Goal: Transaction & Acquisition: Obtain resource

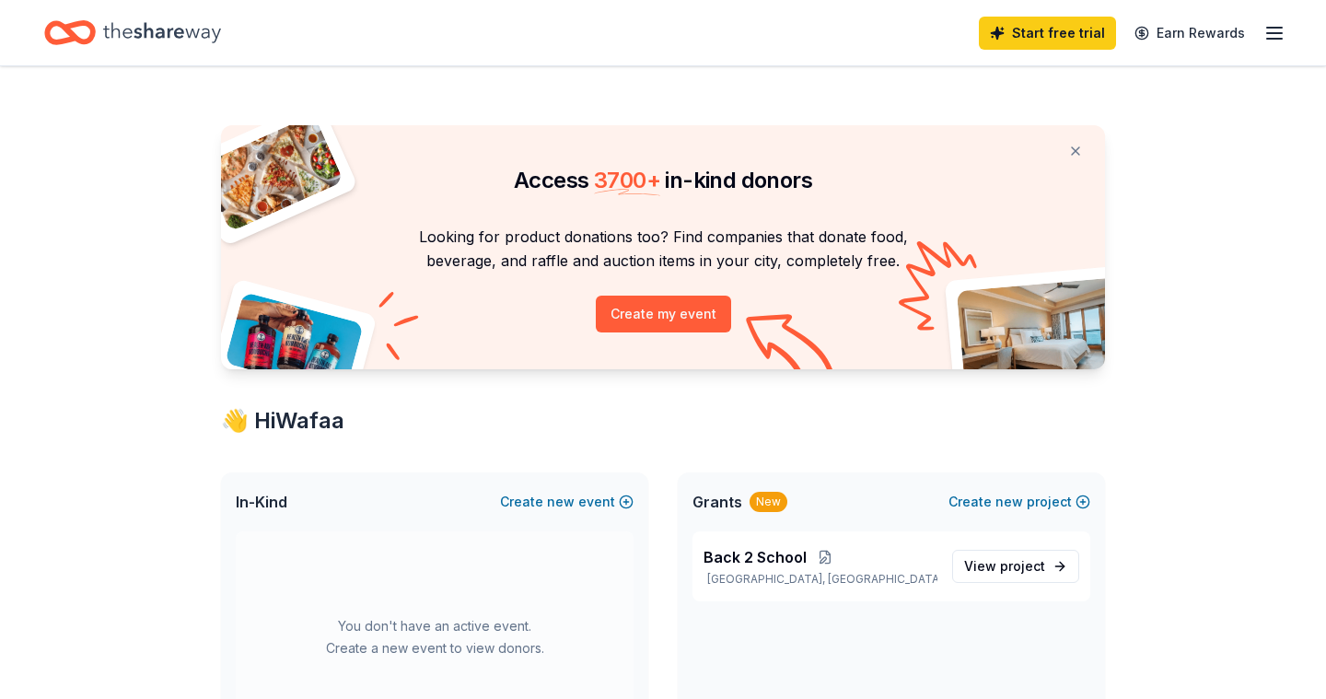
click at [1010, 572] on span "project" at bounding box center [1022, 566] width 45 height 16
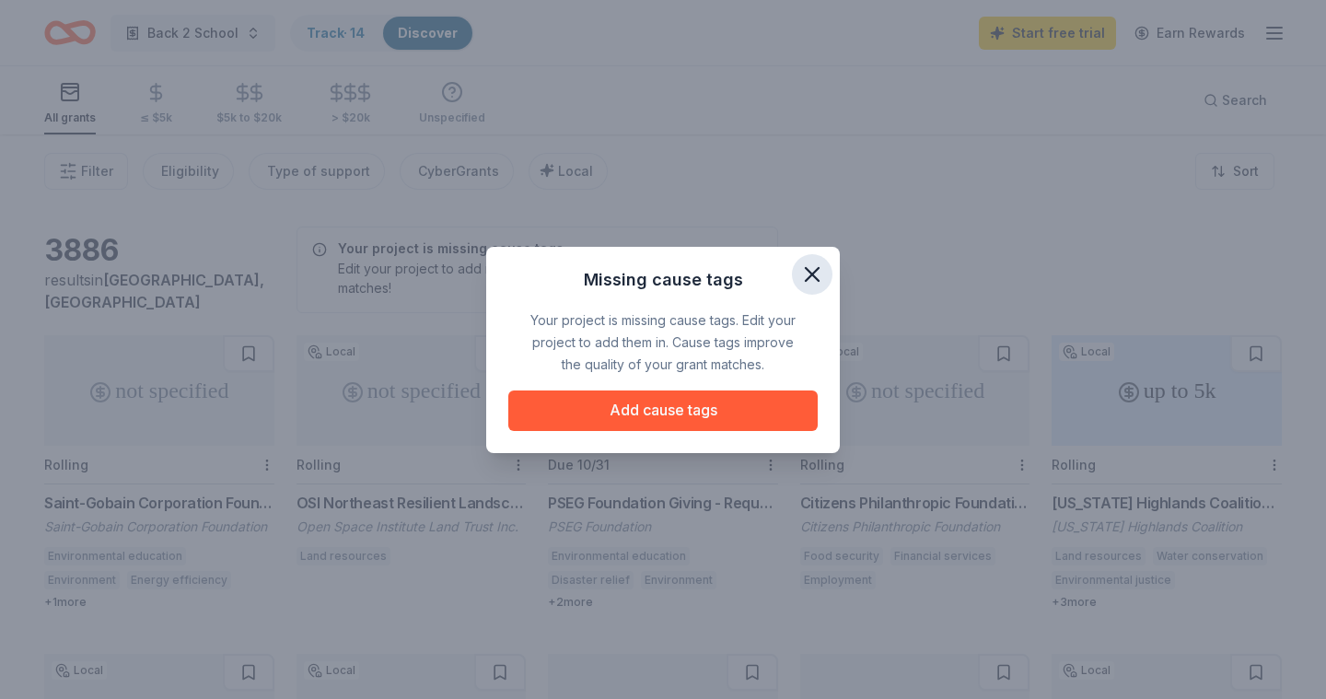
click at [814, 275] on icon "button" at bounding box center [812, 274] width 13 height 13
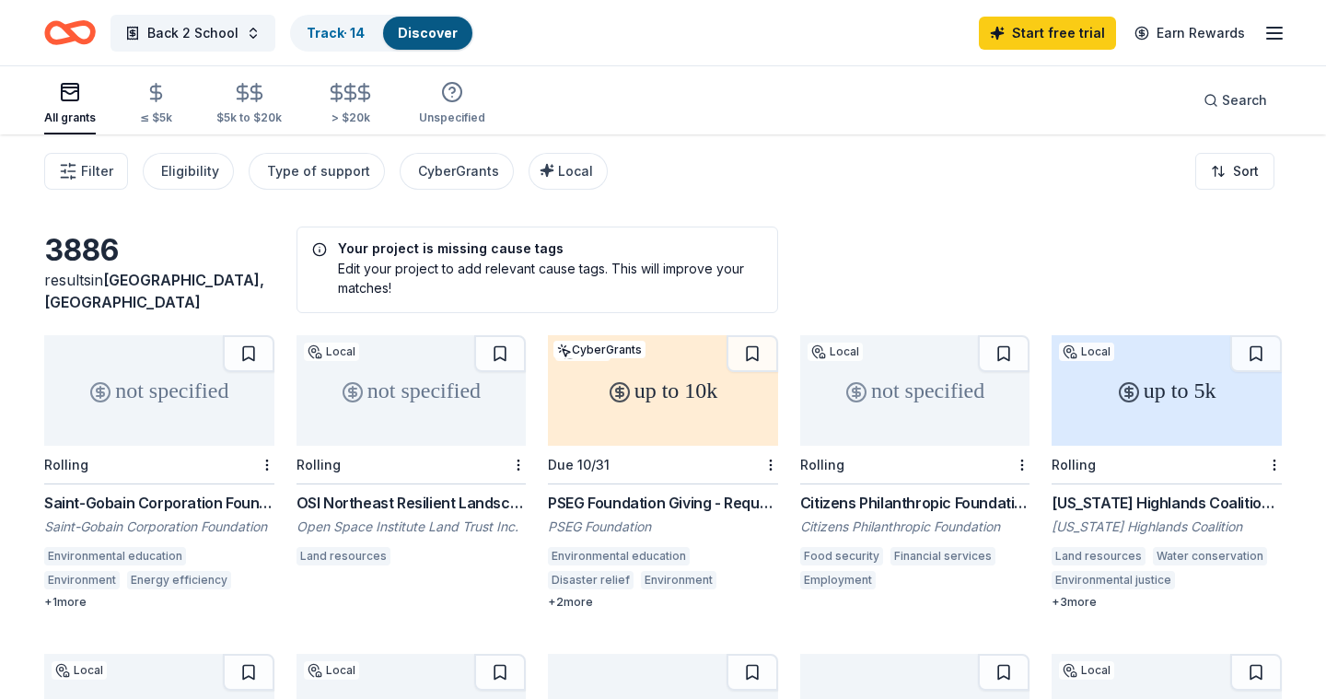
click at [877, 265] on div "3886 results in Wayne, NJ Your project is missing cause tags Edit your project …" at bounding box center [663, 270] width 1238 height 87
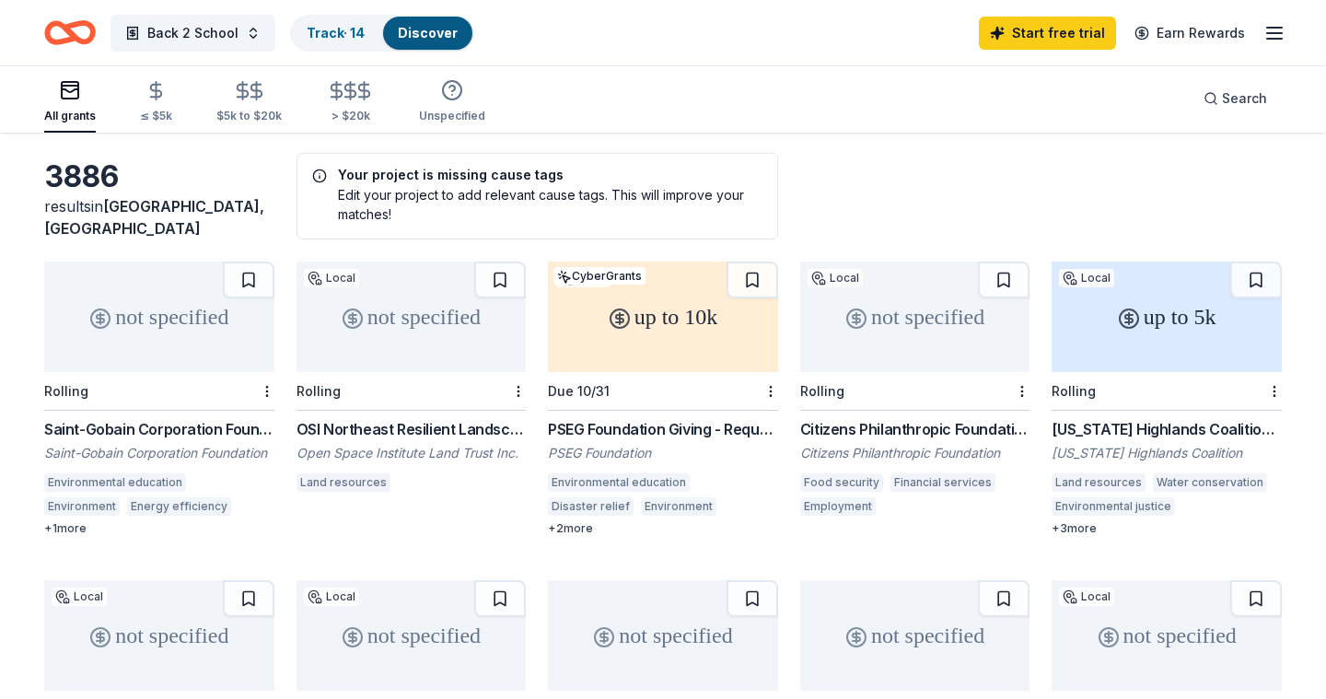
scroll to position [111, 0]
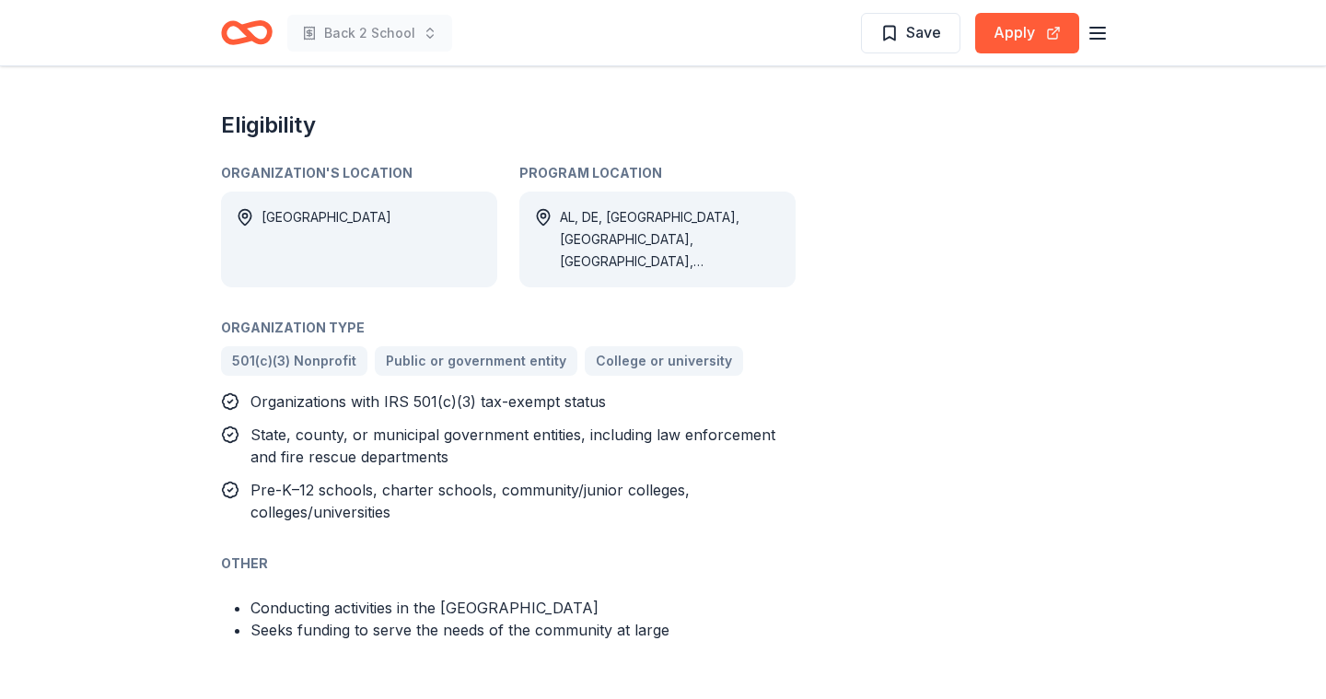
scroll to position [847, 0]
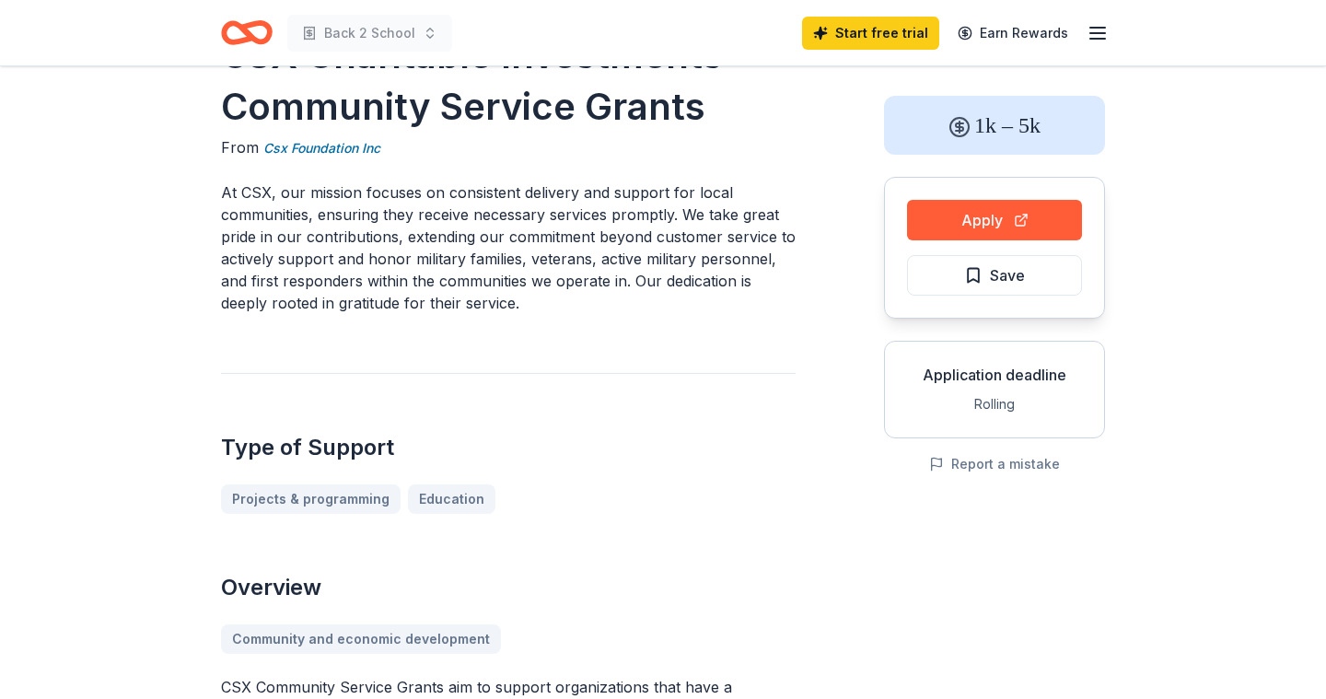
scroll to position [37, 0]
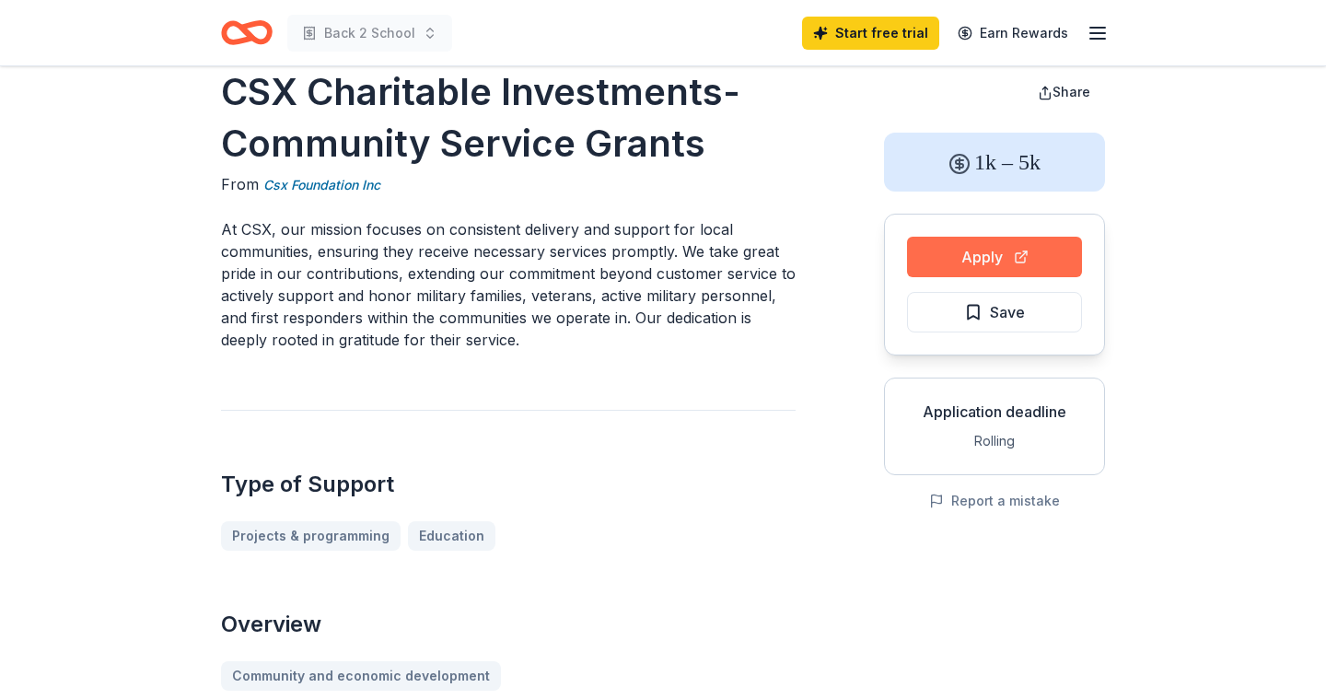
click at [1010, 257] on button "Apply" at bounding box center [994, 257] width 175 height 41
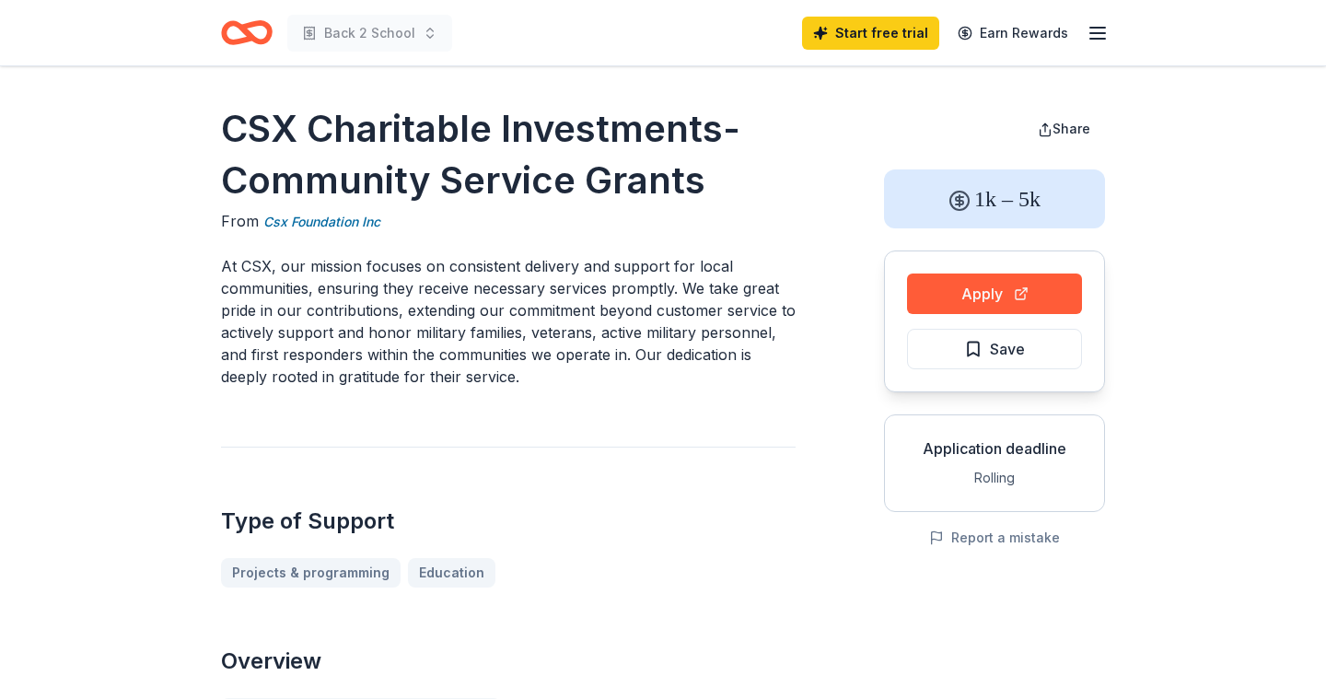
click at [775, 378] on p "At CSX, our mission focuses on consistent delivery and support for local commun…" at bounding box center [508, 321] width 575 height 133
